Goal: Navigation & Orientation: Go to known website

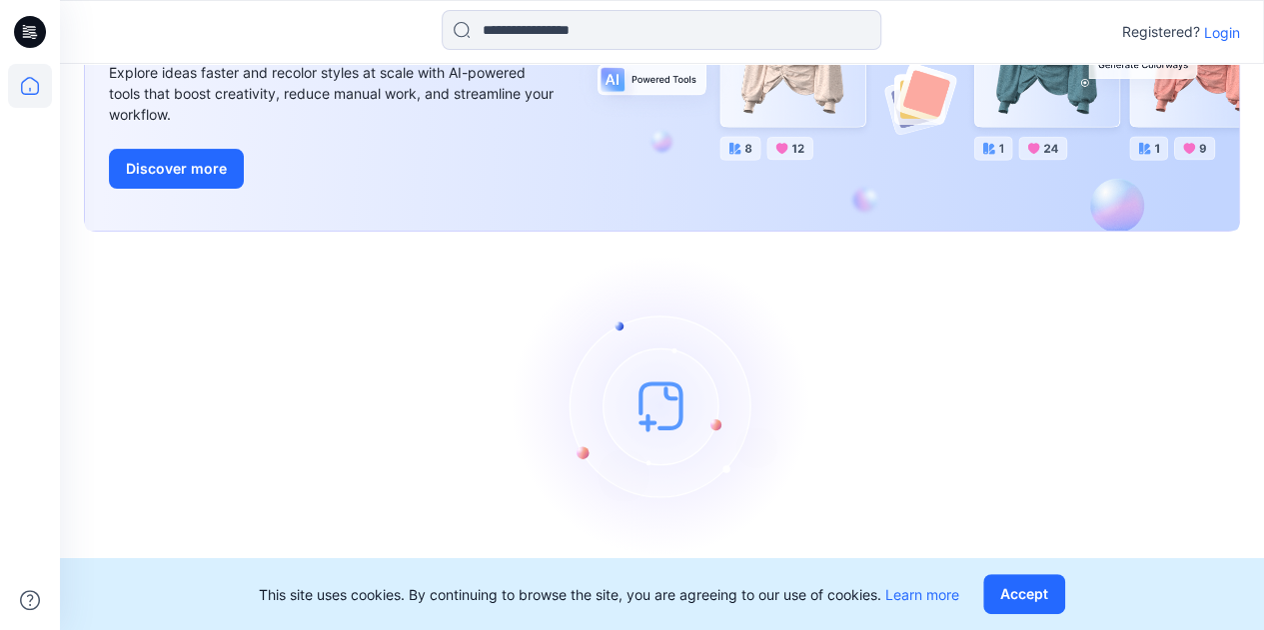
scroll to position [222, 0]
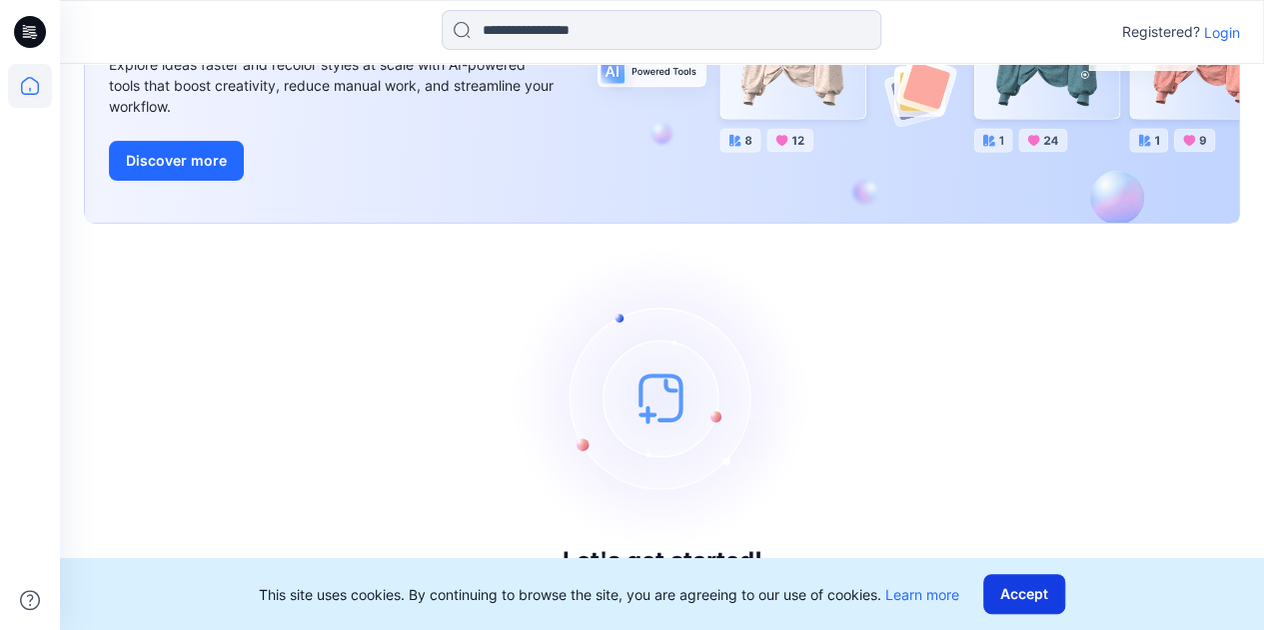
click at [1013, 596] on button "Accept" at bounding box center [1024, 594] width 82 height 40
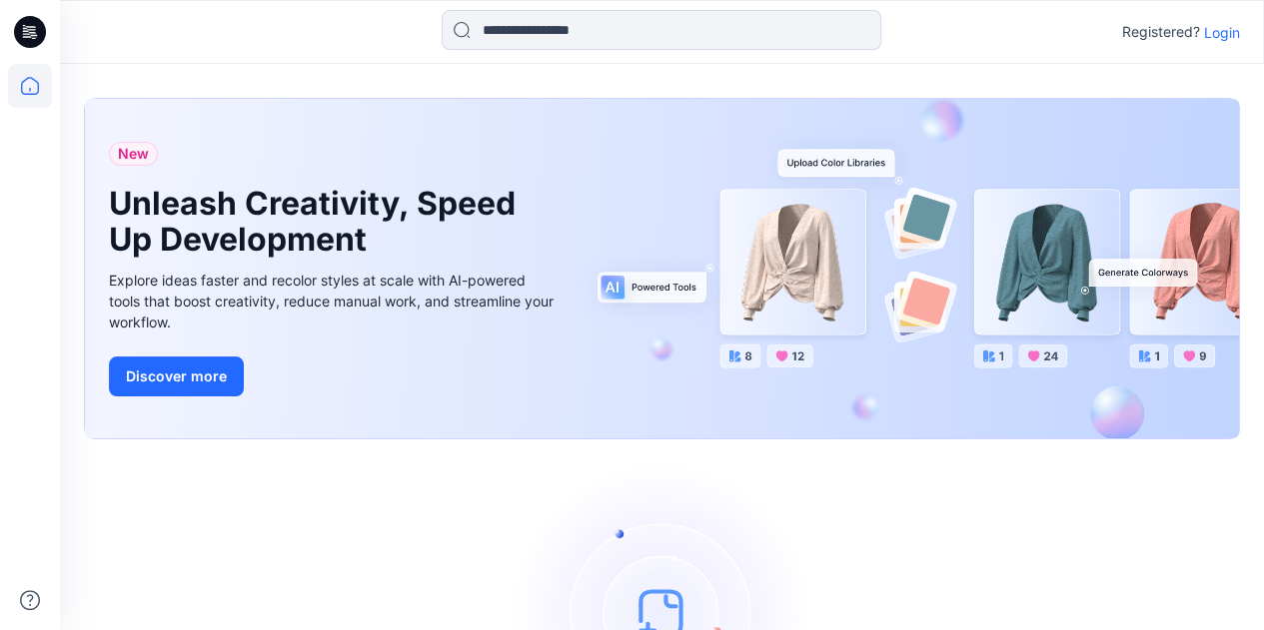
scroll to position [0, 0]
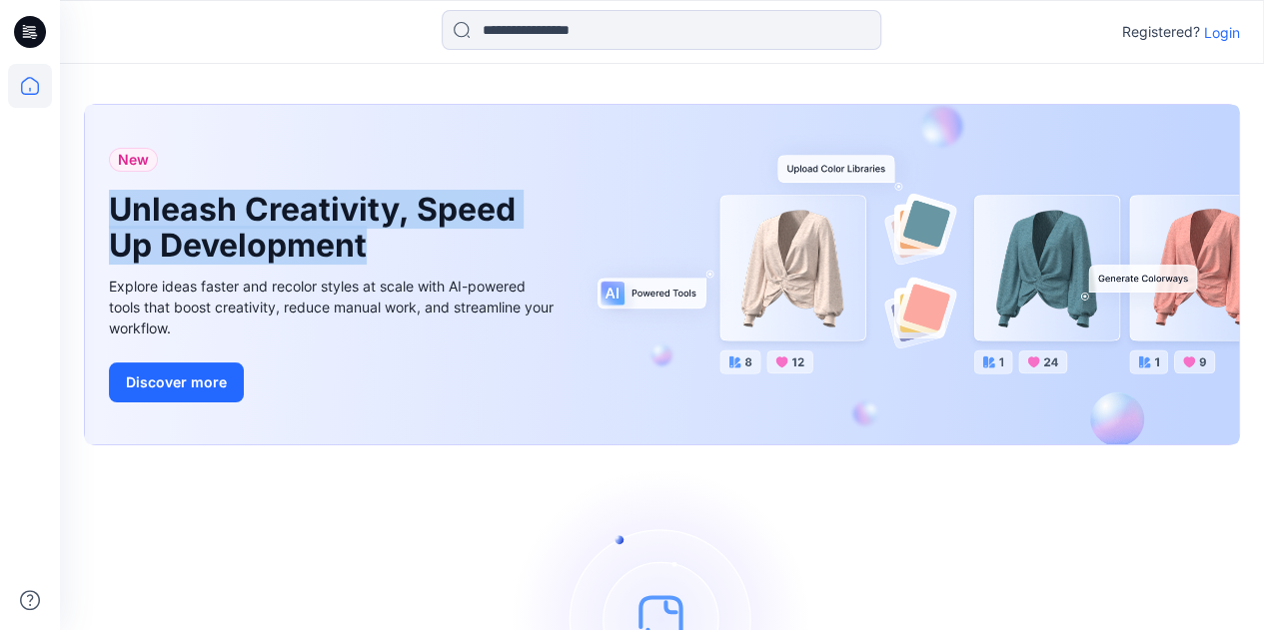
drag, startPoint x: 139, startPoint y: 201, endPoint x: 561, endPoint y: 260, distance: 426.6
click at [561, 260] on div "New Unleash Creativity, Speed Up Development Explore ideas faster and recolor s…" at bounding box center [333, 275] width 481 height 340
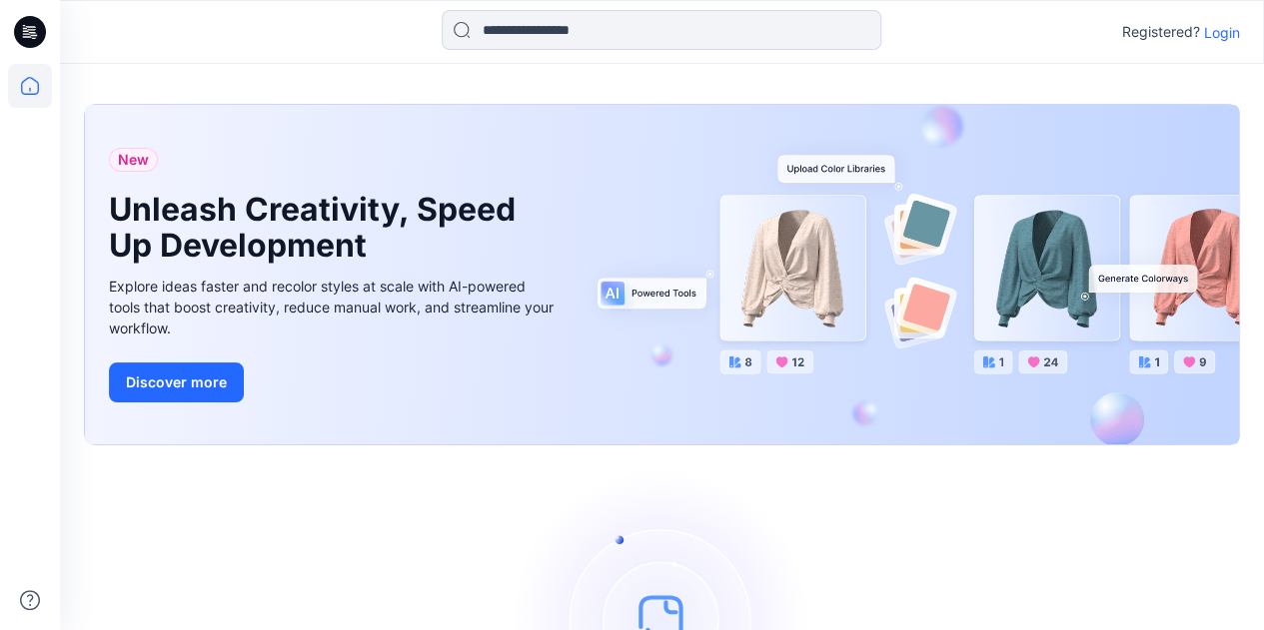
click at [407, 374] on link "Discover more" at bounding box center [334, 383] width 450 height 40
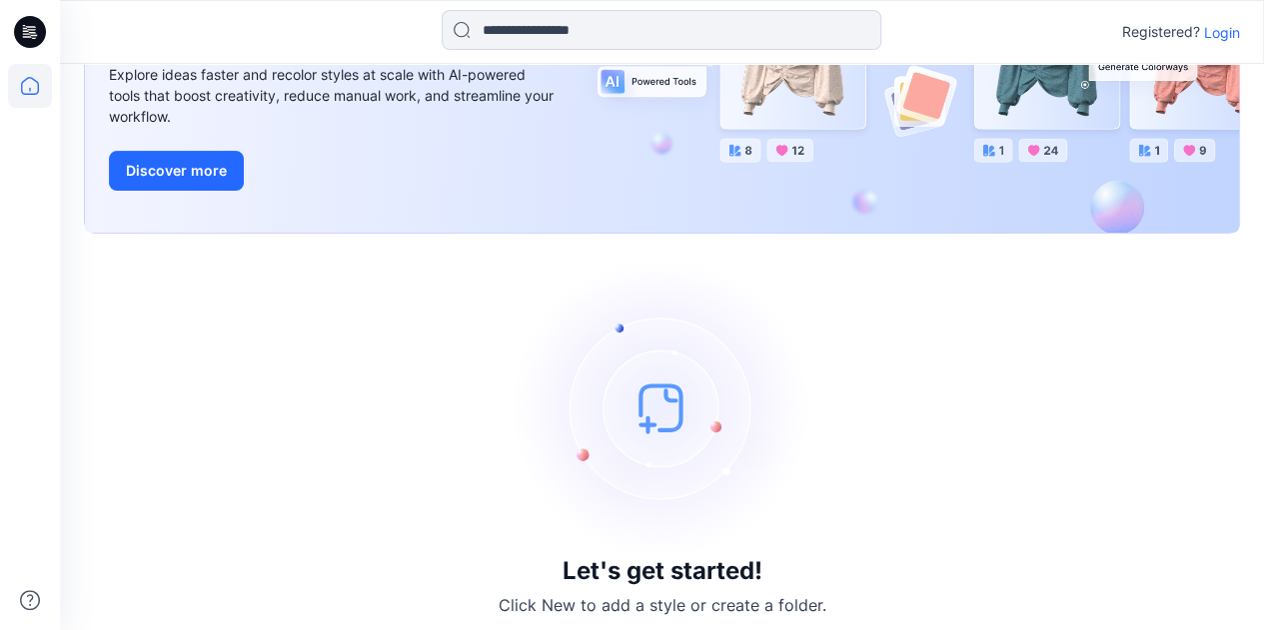
scroll to position [222, 0]
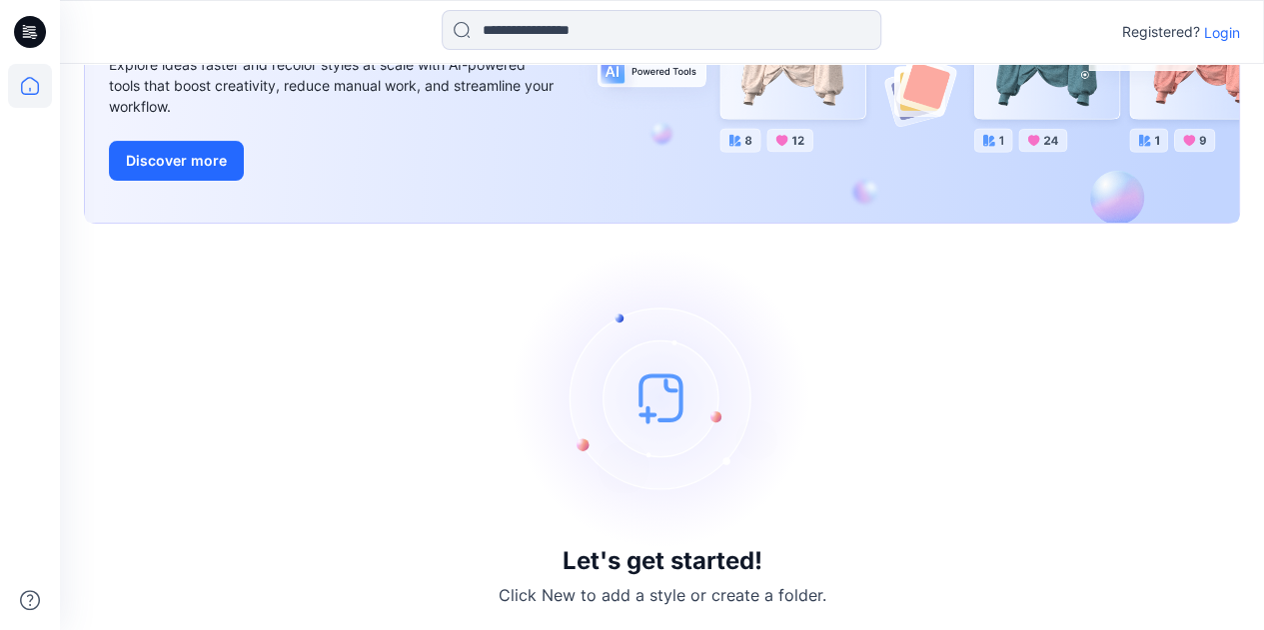
drag, startPoint x: 632, startPoint y: 504, endPoint x: 643, endPoint y: 508, distance: 11.7
click at [635, 506] on img at bounding box center [662, 398] width 300 height 300
click at [657, 406] on img at bounding box center [662, 398] width 300 height 300
click at [741, 544] on img at bounding box center [662, 398] width 300 height 300
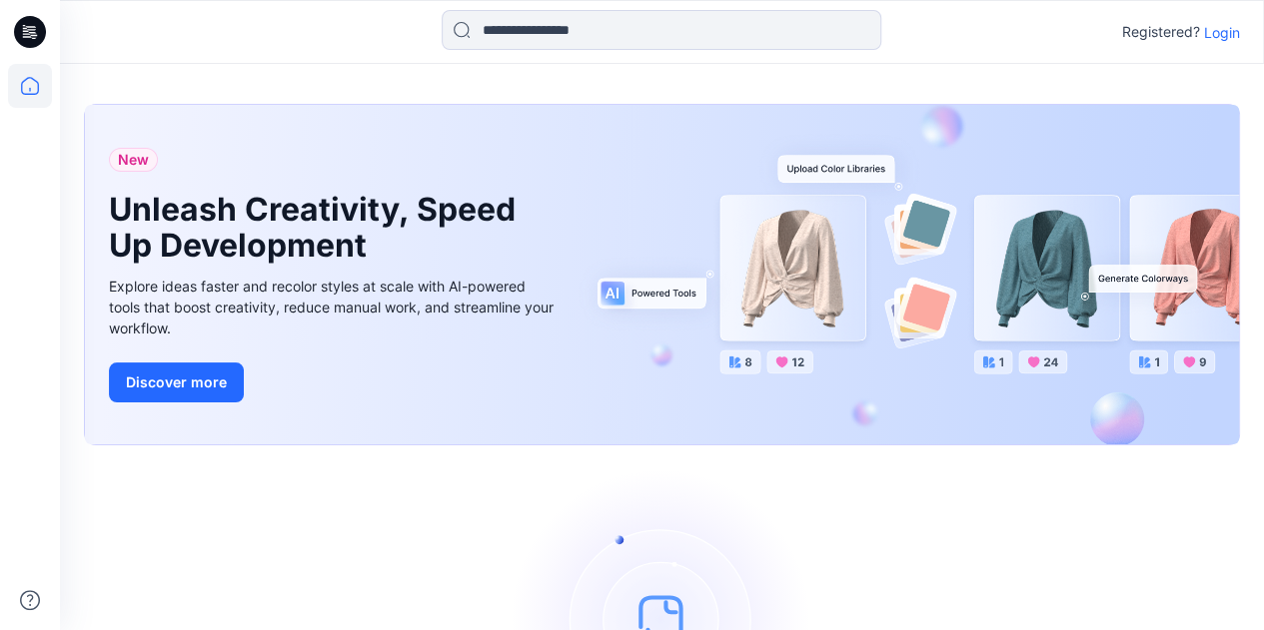
click at [791, 289] on div "New Unleash Creativity, Speed Up Development Explore ideas faster and recolor s…" at bounding box center [662, 275] width 1154 height 340
click at [675, 276] on div "New Unleash Creativity, Speed Up Development Explore ideas faster and recolor s…" at bounding box center [662, 275] width 1154 height 340
click at [325, 225] on h1 "Unleash Creativity, Speed Up Development" at bounding box center [319, 228] width 420 height 72
click at [45, 33] on icon at bounding box center [30, 32] width 32 height 32
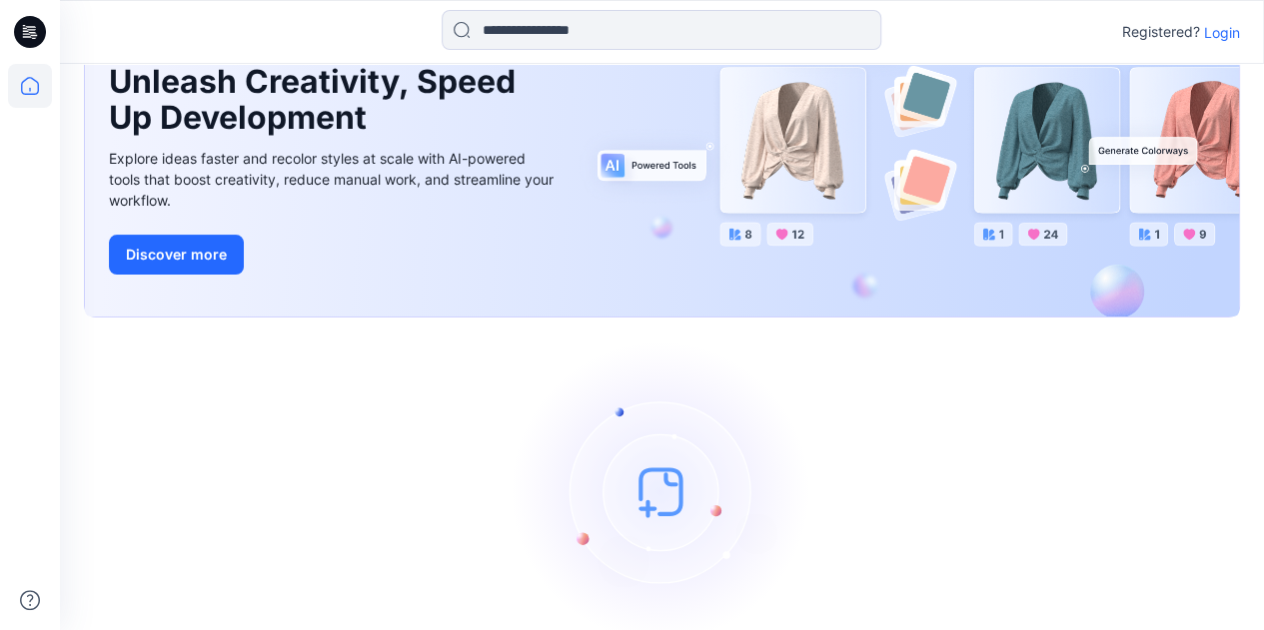
scroll to position [100, 0]
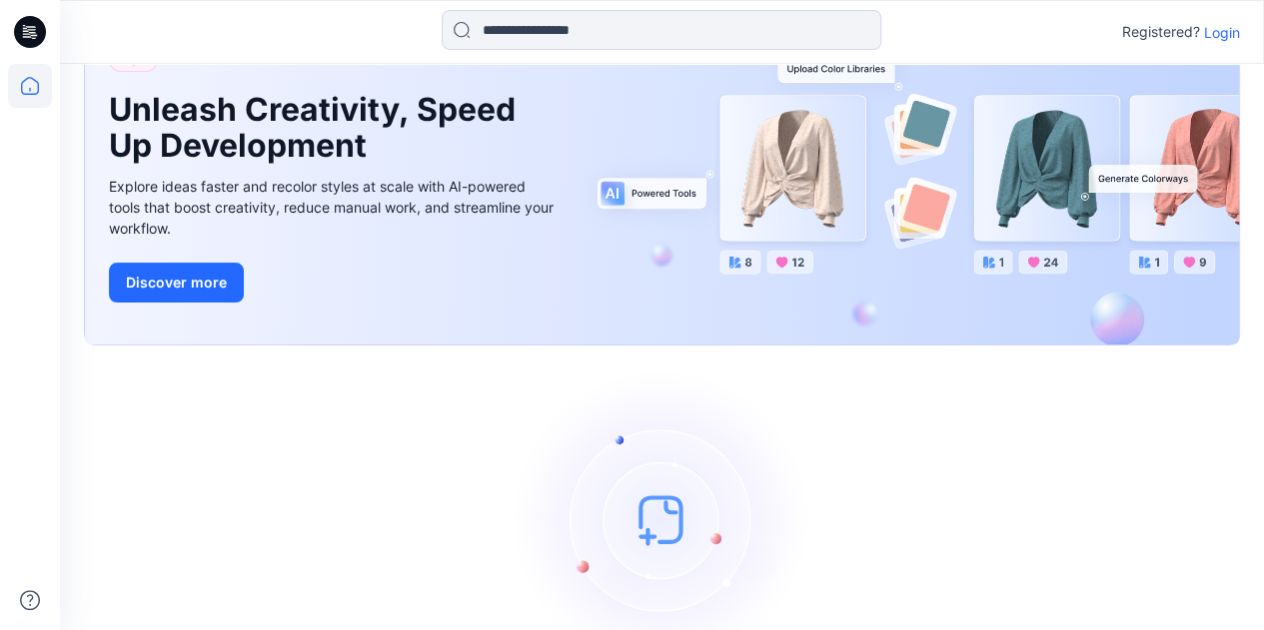
click at [1020, 173] on div "New Unleash Creativity, Speed Up Development Explore ideas faster and recolor s…" at bounding box center [662, 175] width 1154 height 340
click at [1172, 176] on div "New Unleash Creativity, Speed Up Development Explore ideas faster and recolor s…" at bounding box center [662, 175] width 1154 height 340
click at [1220, 31] on p "Login" at bounding box center [1222, 32] width 36 height 21
